Goal: Navigation & Orientation: Find specific page/section

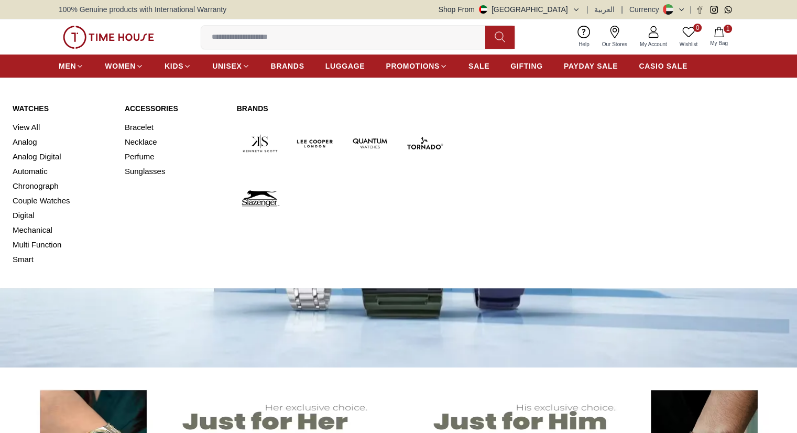
click at [26, 143] on link "Analog" at bounding box center [63, 142] width 100 height 15
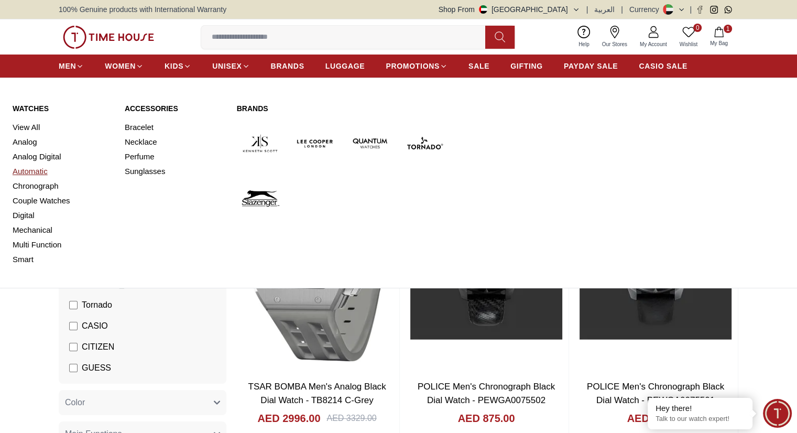
click at [35, 170] on link "Automatic" at bounding box center [63, 171] width 100 height 15
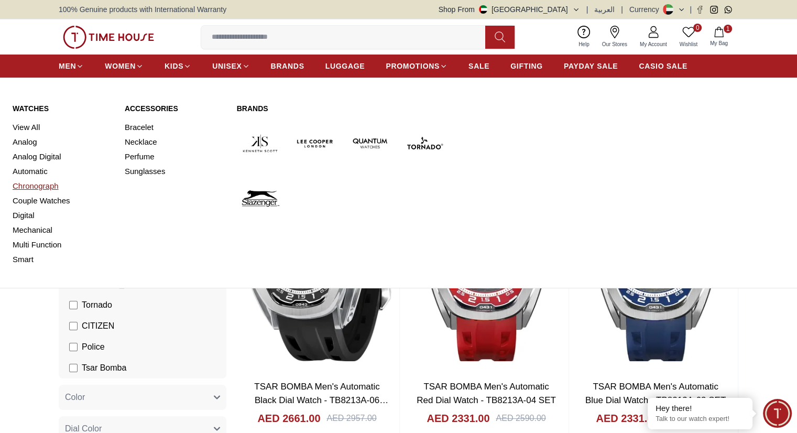
click at [39, 189] on link "Chronograph" at bounding box center [63, 186] width 100 height 15
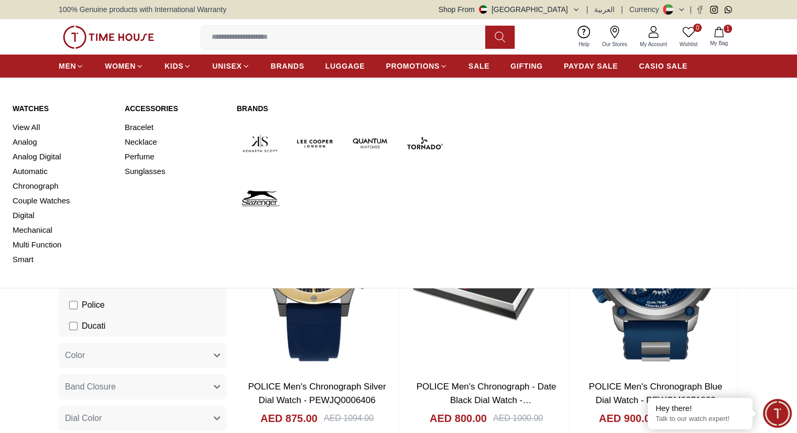
click at [27, 211] on link "Digital" at bounding box center [63, 215] width 100 height 15
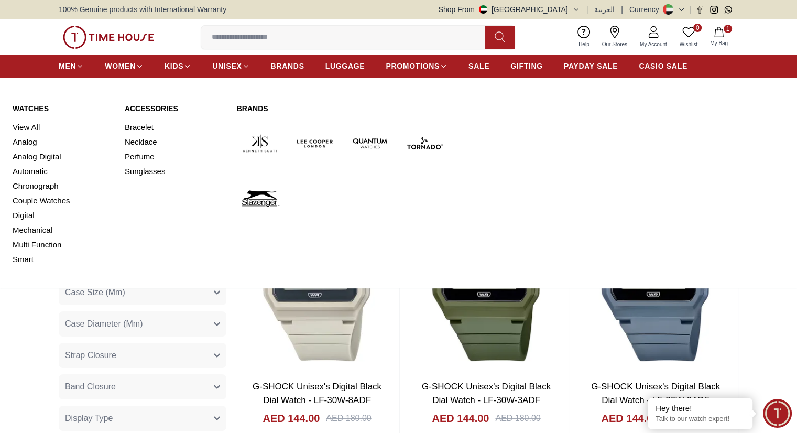
click at [52, 246] on link "Multi Function" at bounding box center [63, 244] width 100 height 15
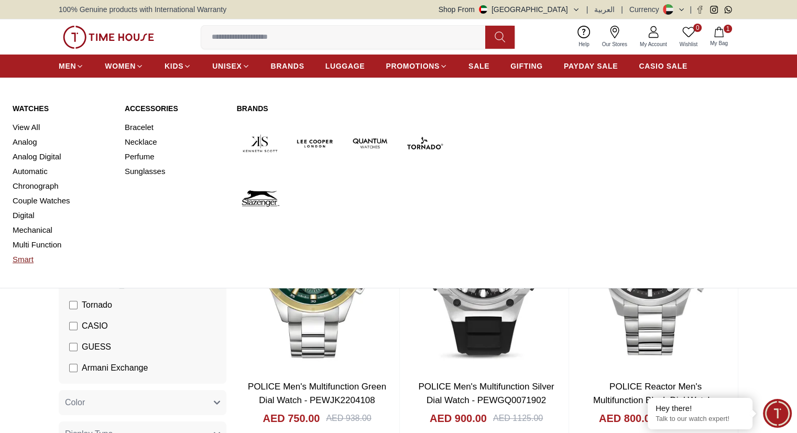
click at [27, 261] on link "Smart" at bounding box center [63, 259] width 100 height 15
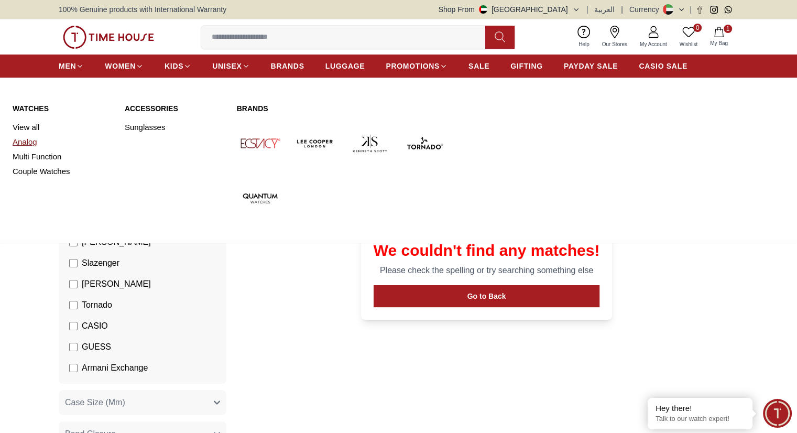
click at [26, 139] on link "Analog" at bounding box center [63, 142] width 100 height 15
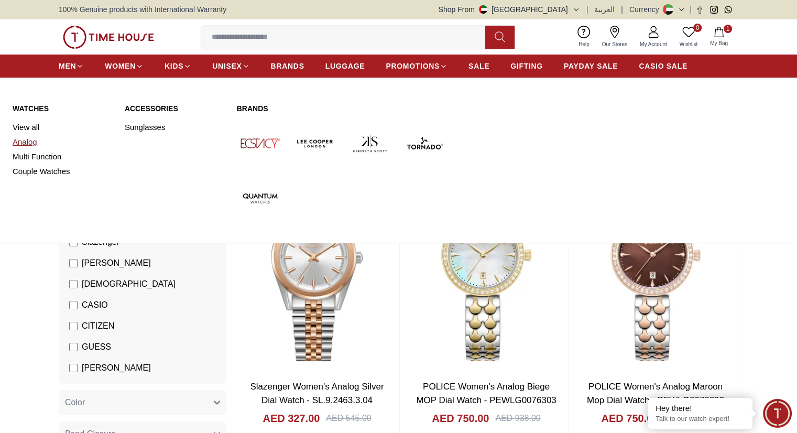
click at [26, 141] on link "Analog" at bounding box center [63, 142] width 100 height 15
